Goal: Find specific page/section: Find specific page/section

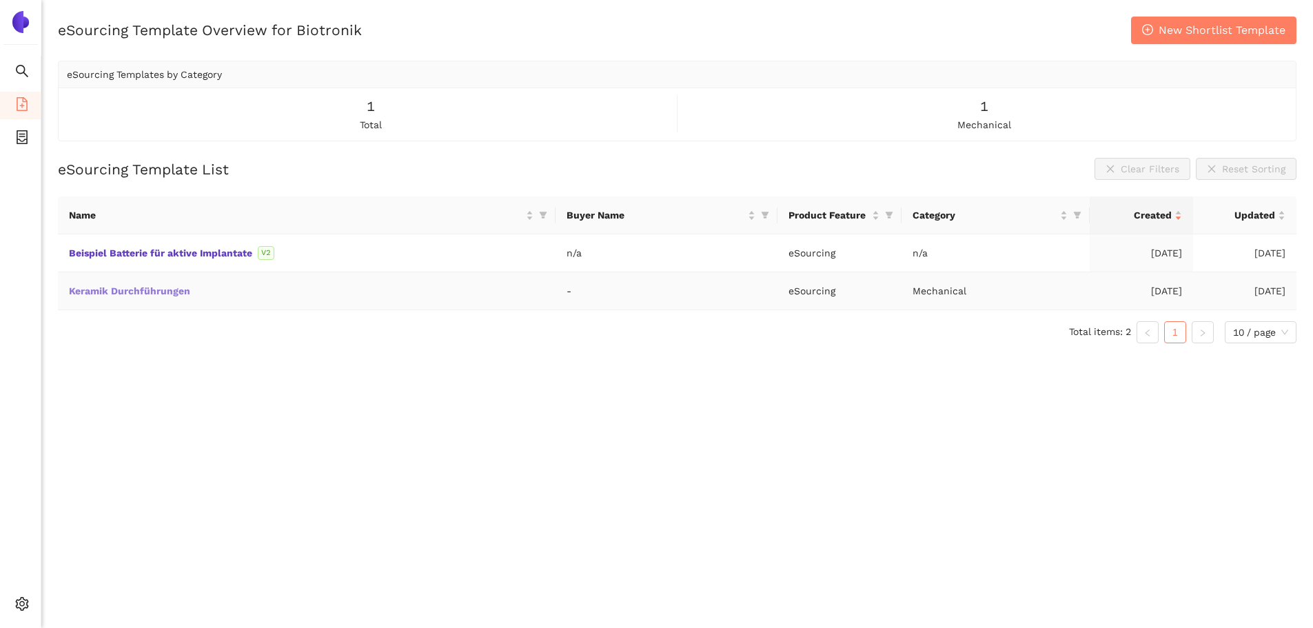
click at [0, 0] on link "Keramik Durchführungen" at bounding box center [0, 0] width 0 height 0
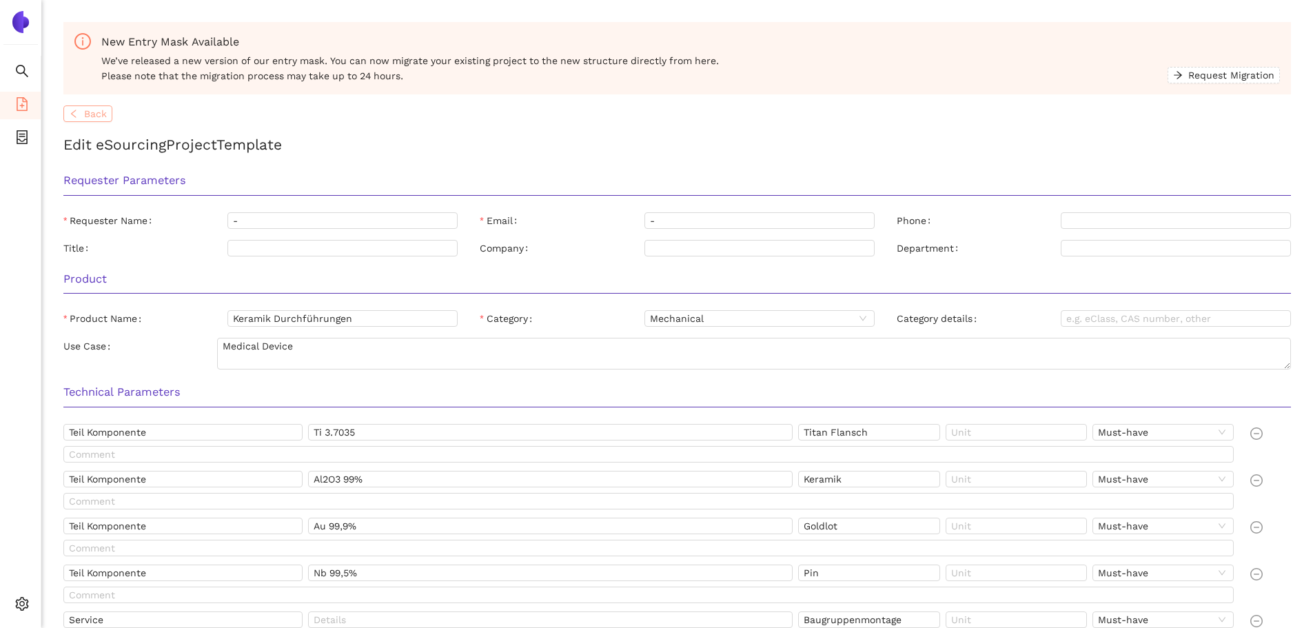
click at [83, 116] on button "Back" at bounding box center [87, 113] width 49 height 17
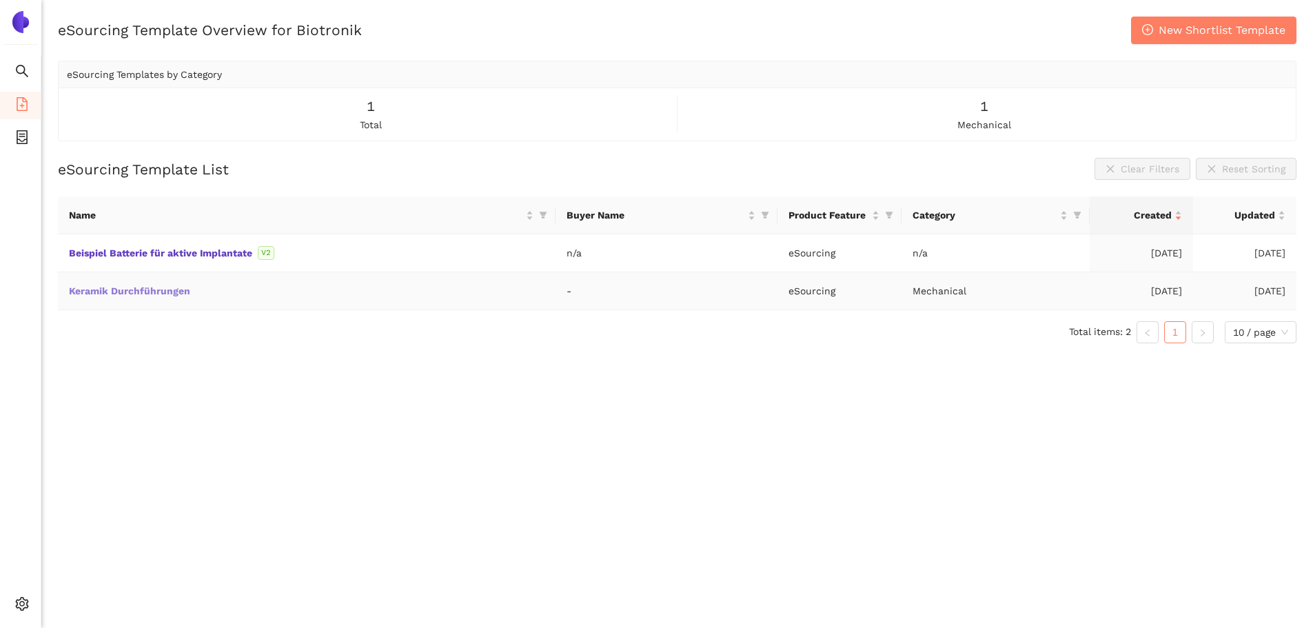
click at [0, 0] on link "Keramik Durchführungen" at bounding box center [0, 0] width 0 height 0
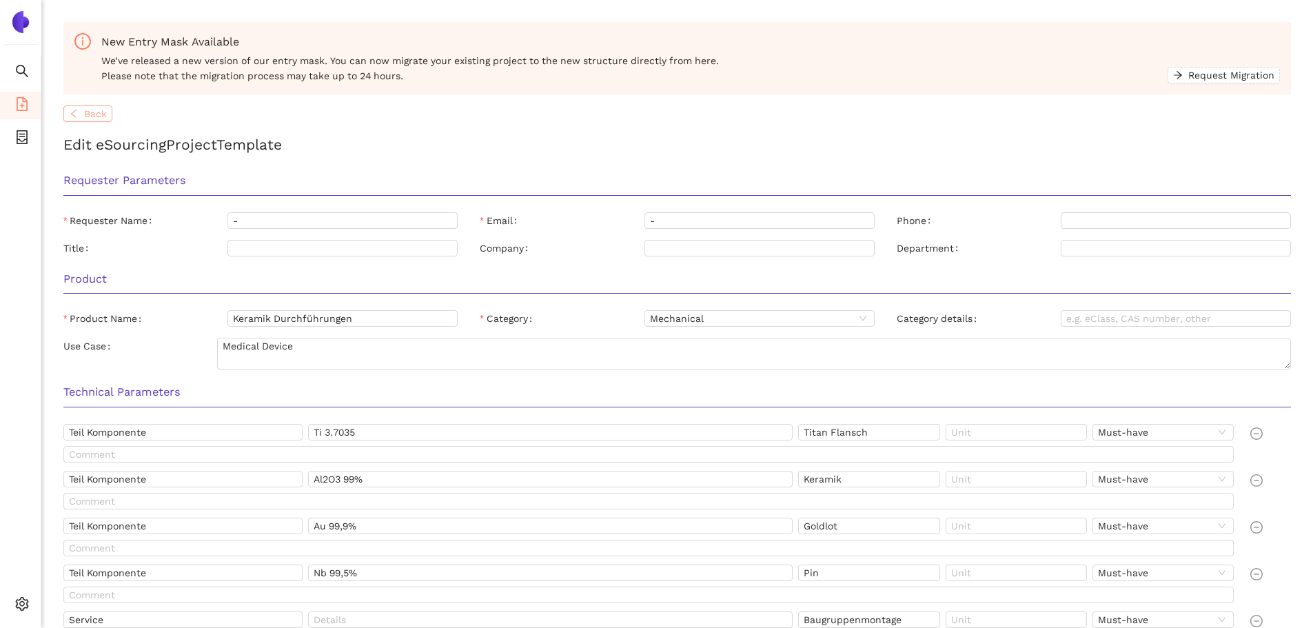
click at [92, 112] on span "Back" at bounding box center [95, 113] width 23 height 15
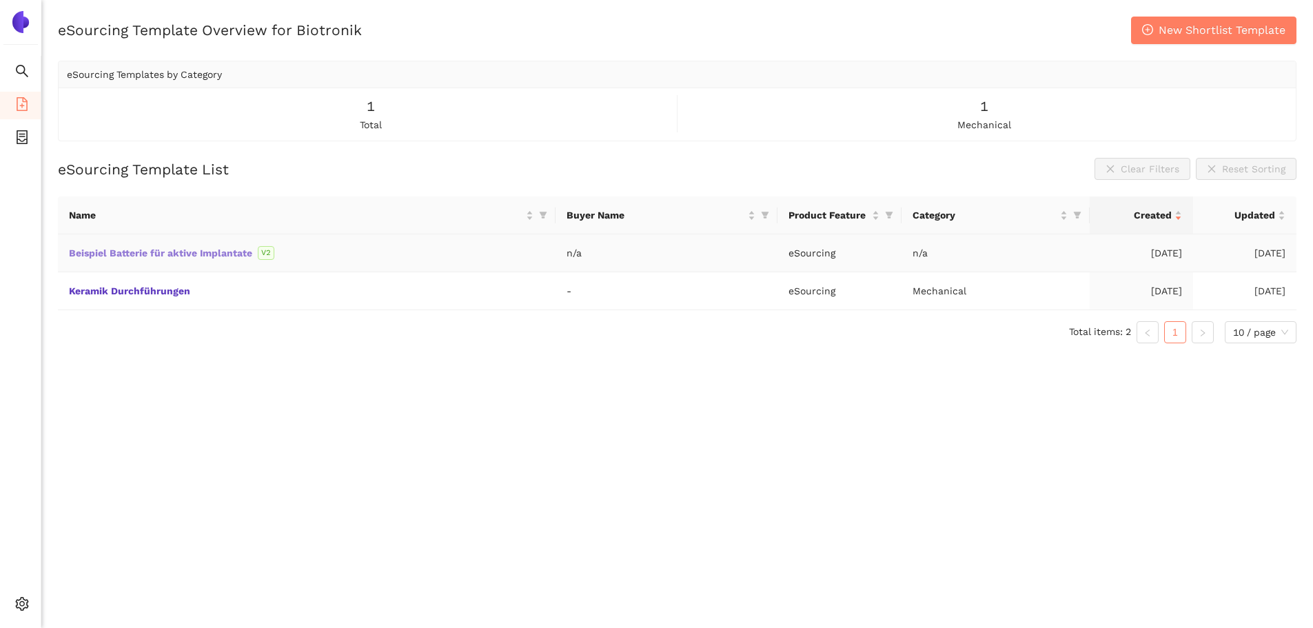
click at [0, 0] on link "Beispiel Batterie für aktive Implantate" at bounding box center [0, 0] width 0 height 0
